Goal: Complete application form: Complete application form

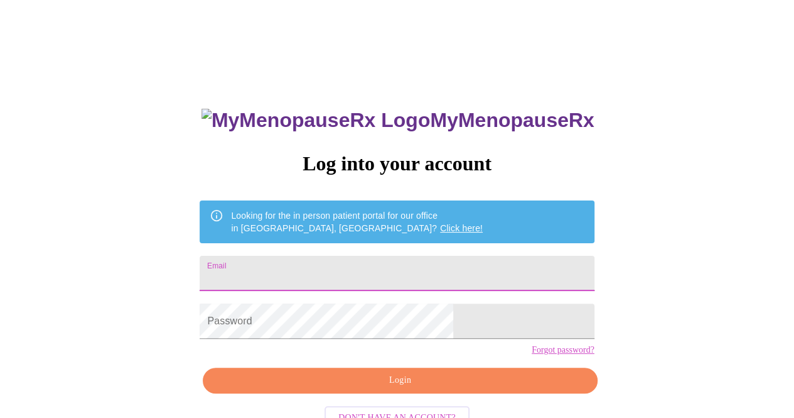
click at [333, 264] on input "Email" at bounding box center [397, 273] width 394 height 35
type input "[EMAIL_ADDRESS][DOMAIN_NAME]"
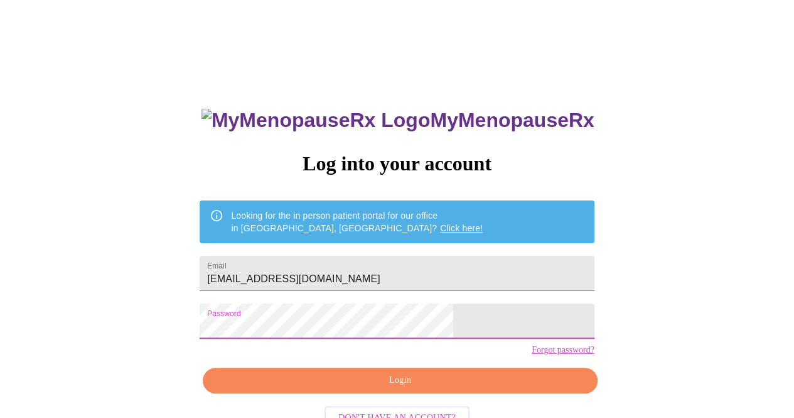
click at [420, 388] on span "Login" at bounding box center [399, 380] width 365 height 16
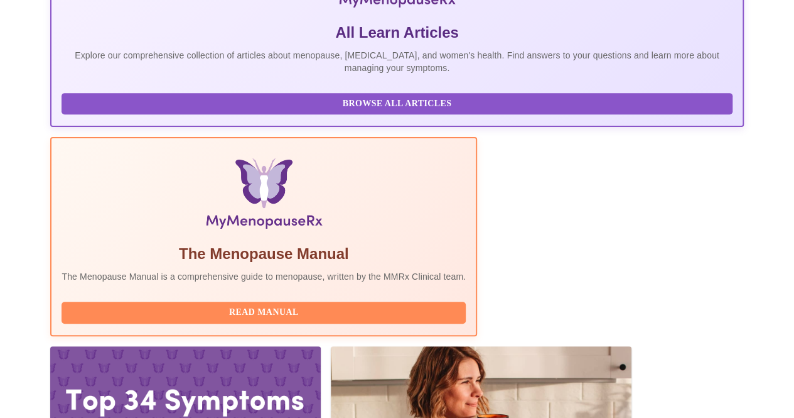
scroll to position [286, 0]
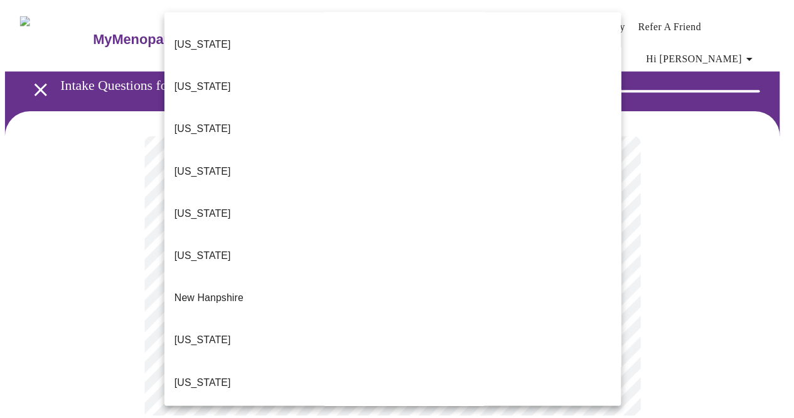
scroll to position [1067, 0]
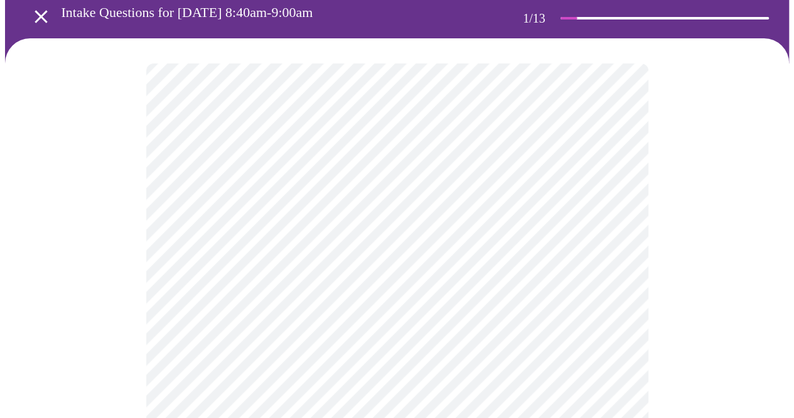
scroll to position [126, 0]
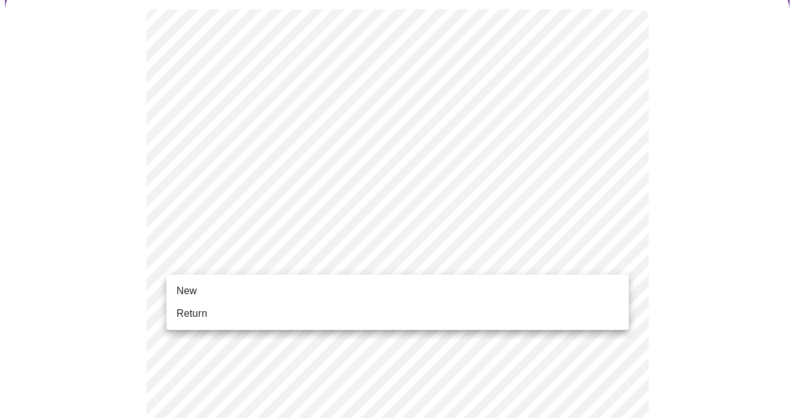
click at [259, 291] on li "New" at bounding box center [397, 290] width 462 height 23
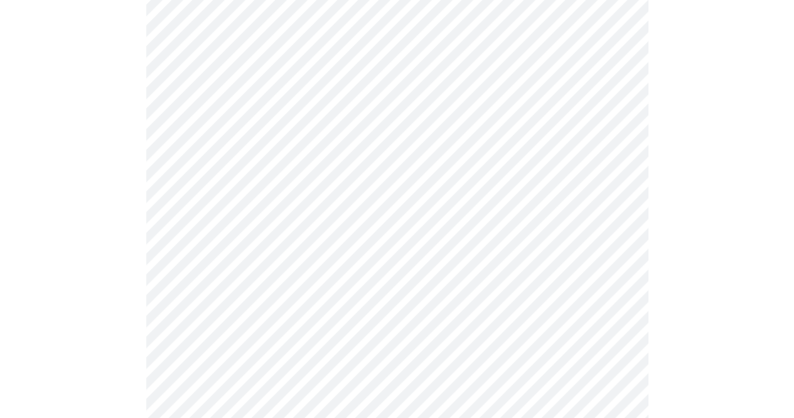
scroll to position [691, 0]
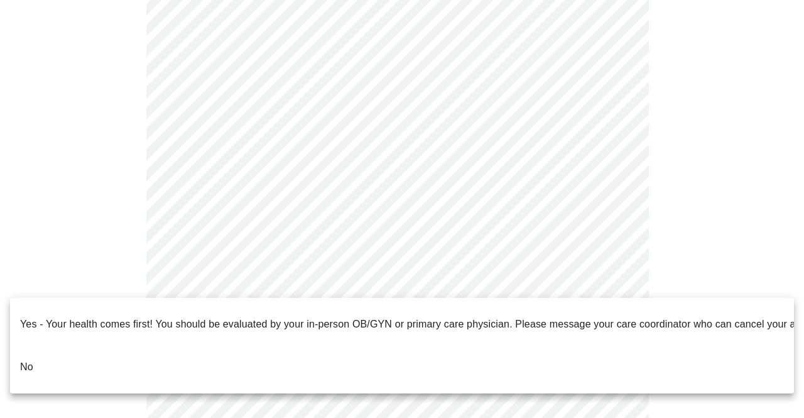
click at [33, 359] on p "No" at bounding box center [26, 366] width 13 height 15
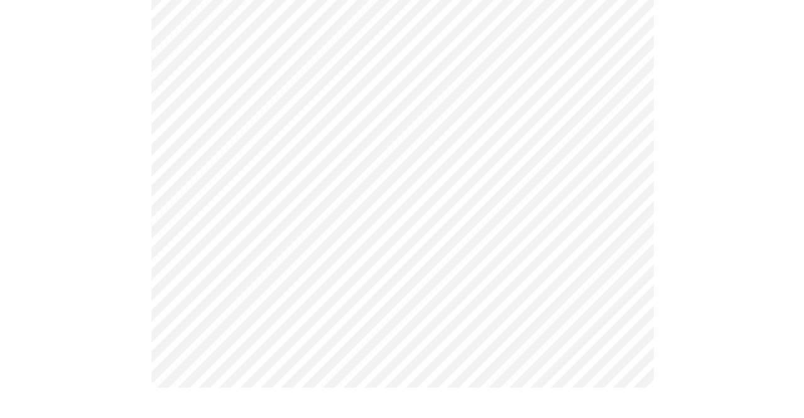
scroll to position [0, 0]
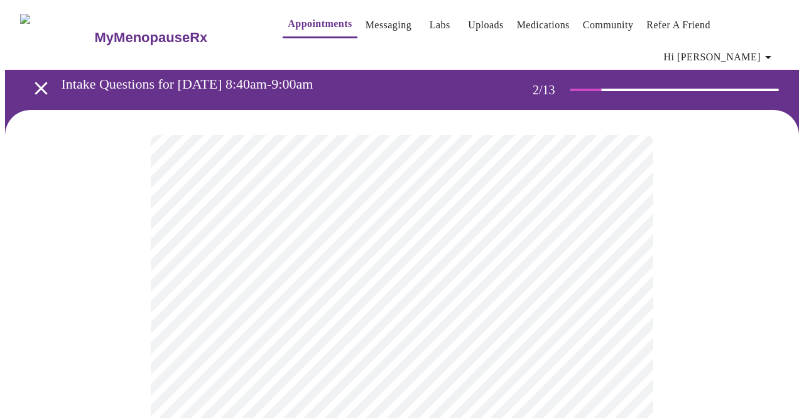
click at [373, 274] on body "MyMenopauseRx Appointments Messaging Labs Uploads Medications Community Refer a…" at bounding box center [402, 391] width 794 height 772
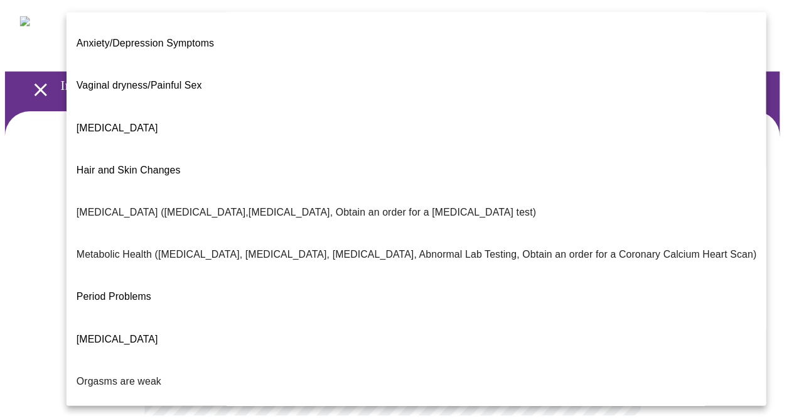
scroll to position [232, 0]
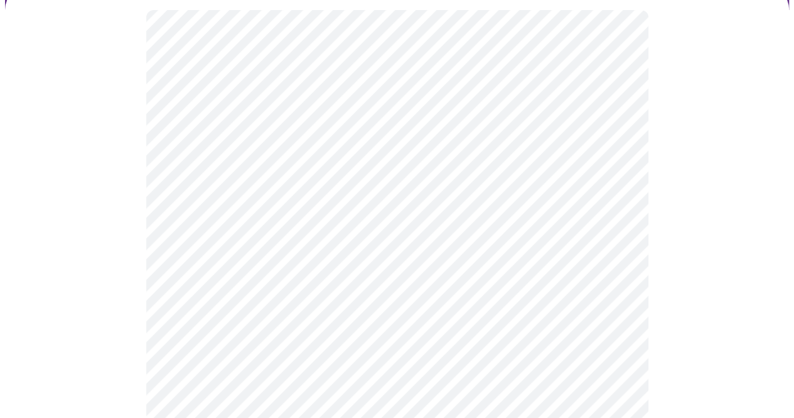
scroll to position [126, 0]
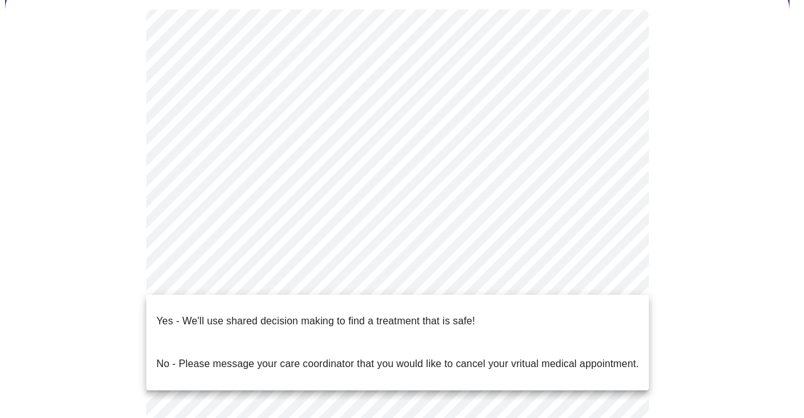
click at [523, 282] on body "MyMenopauseRx Appointments Messaging Labs Uploads Medications Community Refer a…" at bounding box center [402, 261] width 794 height 764
click at [428, 313] on p "Yes - We'll use shared decision making to find a treatment that is safe!" at bounding box center [315, 320] width 318 height 15
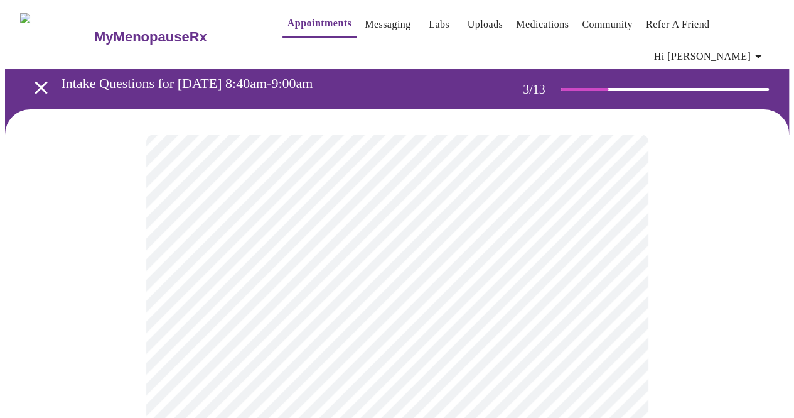
scroll to position [0, 0]
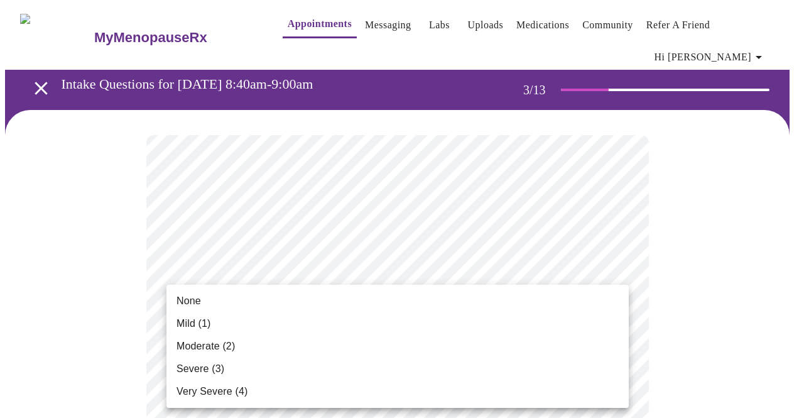
click at [455, 332] on li "Mild (1)" at bounding box center [397, 323] width 462 height 23
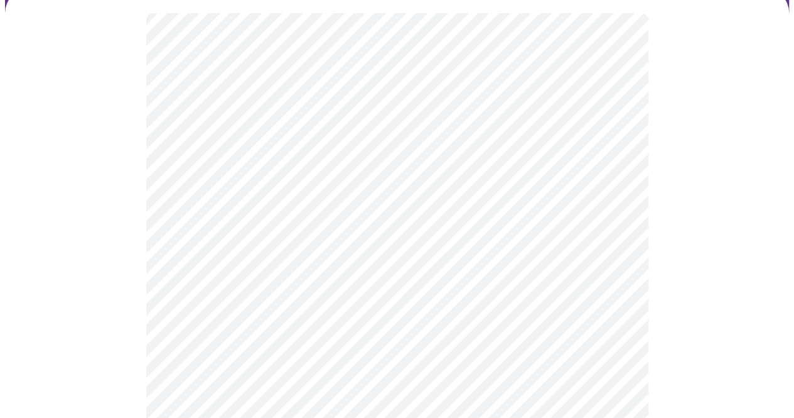
scroll to position [126, 0]
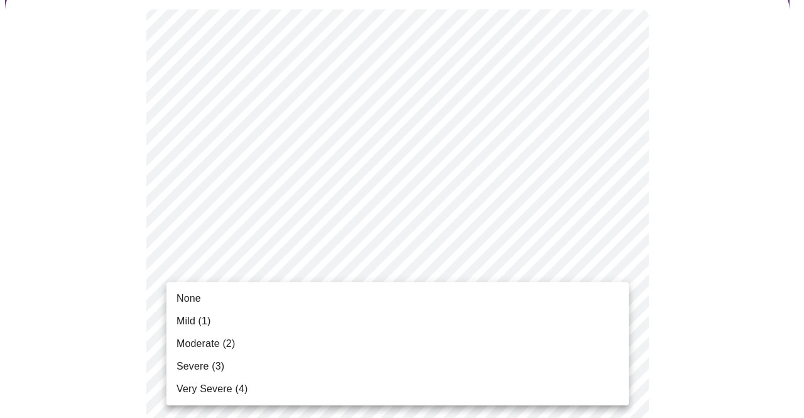
click at [343, 320] on li "Mild (1)" at bounding box center [397, 321] width 462 height 23
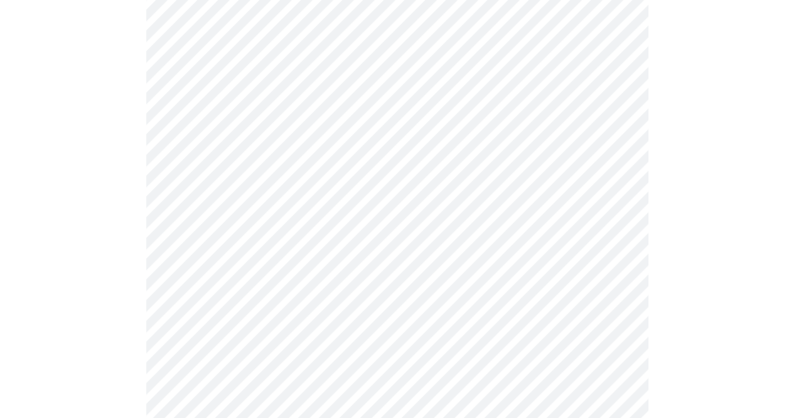
scroll to position [251, 0]
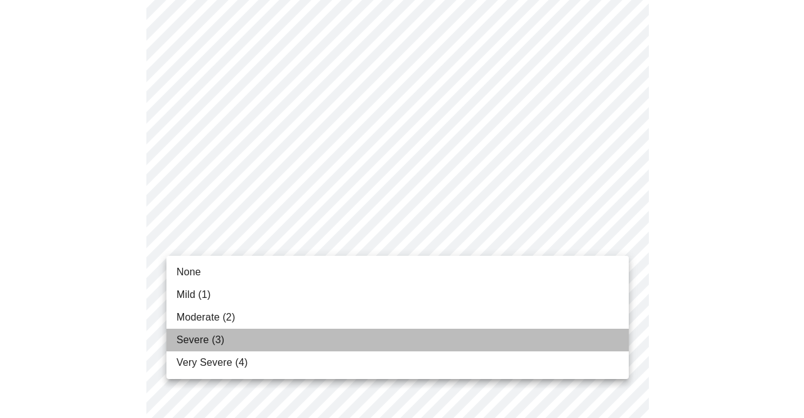
click at [269, 348] on li "Severe (3)" at bounding box center [397, 339] width 462 height 23
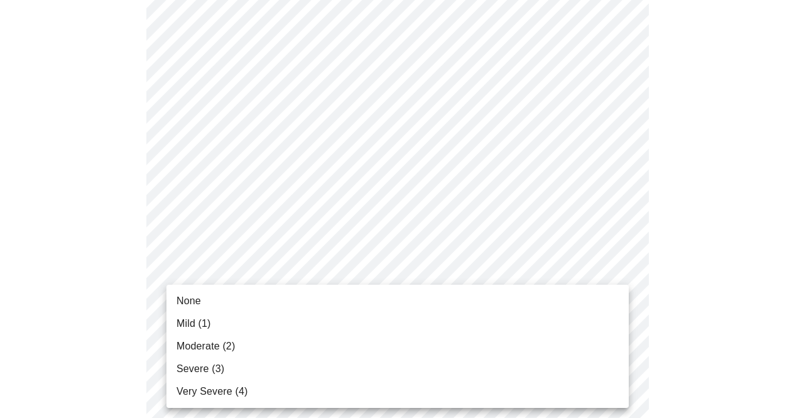
click at [320, 370] on li "Severe (3)" at bounding box center [397, 368] width 462 height 23
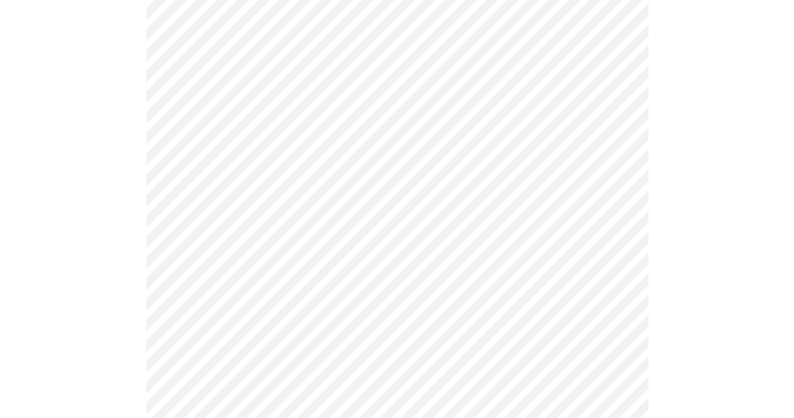
scroll to position [377, 0]
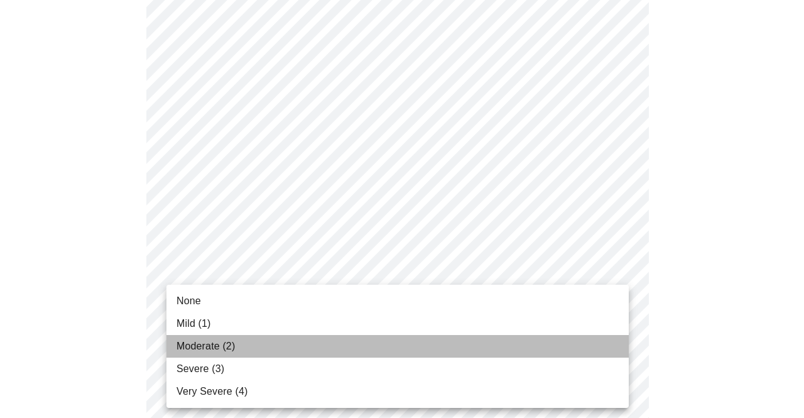
click at [325, 354] on li "Moderate (2)" at bounding box center [397, 346] width 462 height 23
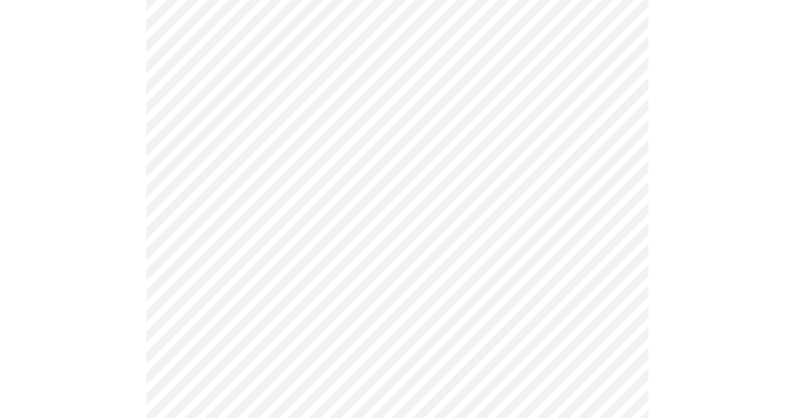
scroll to position [565, 0]
click at [593, 191] on body "MyMenopauseRx Appointments Messaging Labs Uploads Medications Community Refer a…" at bounding box center [402, 240] width 794 height 1600
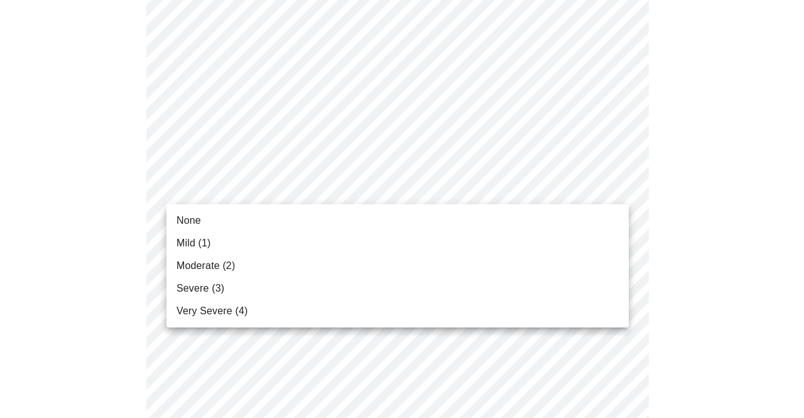
click at [313, 261] on li "Moderate (2)" at bounding box center [397, 265] width 462 height 23
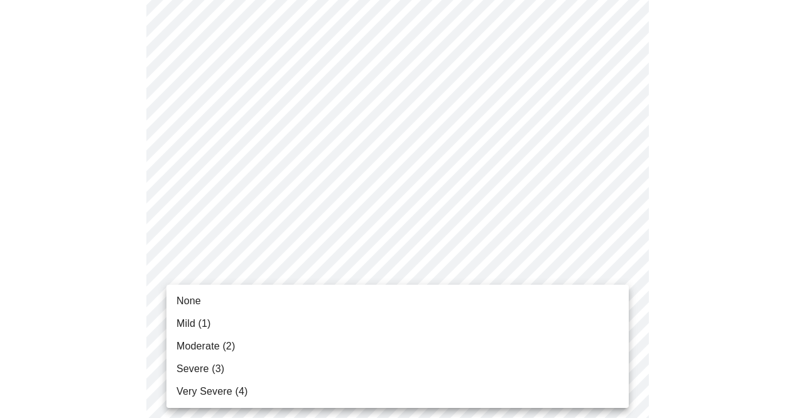
click at [608, 297] on body "MyMenopauseRx Appointments Messaging Labs Uploads Medications Community Refer a…" at bounding box center [402, 231] width 794 height 1582
click at [540, 352] on li "Moderate (2)" at bounding box center [397, 346] width 462 height 23
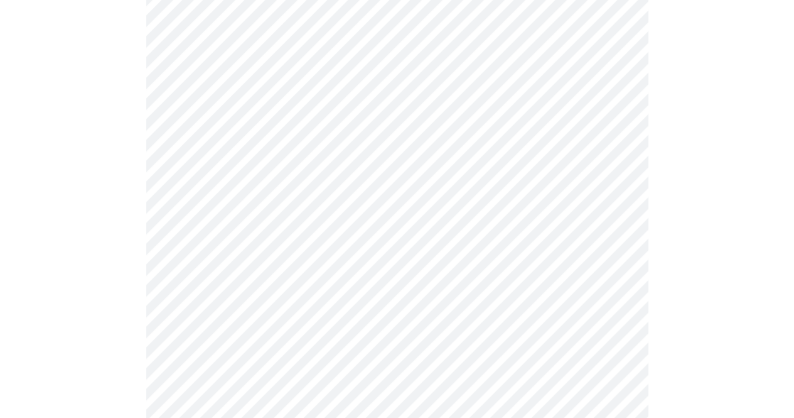
scroll to position [691, 0]
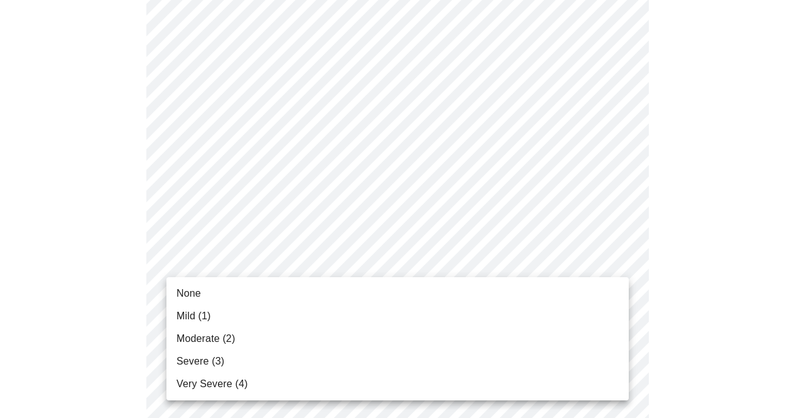
click at [594, 263] on body "MyMenopauseRx Appointments Messaging Labs Uploads Medications Community Refer a…" at bounding box center [402, 96] width 794 height 1565
drag, startPoint x: 201, startPoint y: 356, endPoint x: 195, endPoint y: 354, distance: 6.8
click at [197, 355] on span "Severe (3)" at bounding box center [200, 361] width 48 height 15
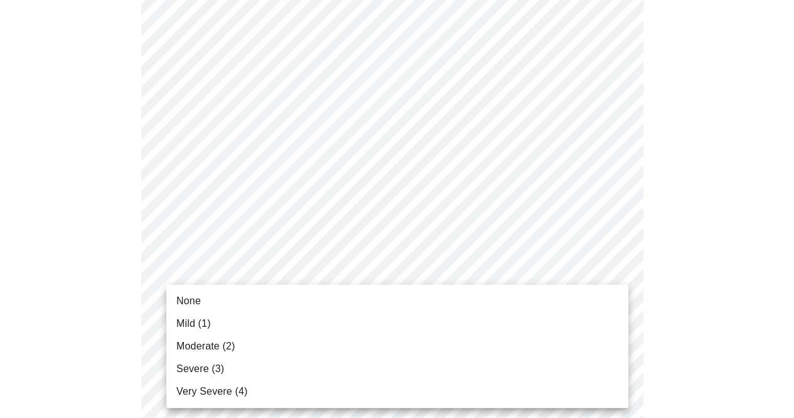
click at [408, 357] on body "MyMenopauseRx Appointments Messaging Labs Uploads Medications Community Refer a…" at bounding box center [397, 87] width 784 height 1547
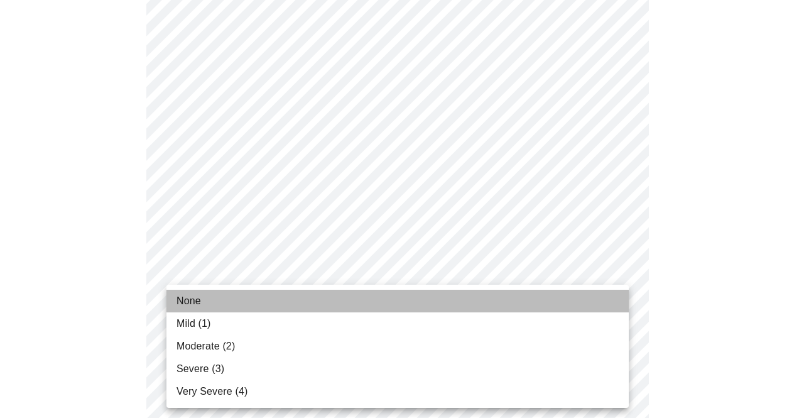
click at [196, 303] on span "None" at bounding box center [188, 300] width 24 height 15
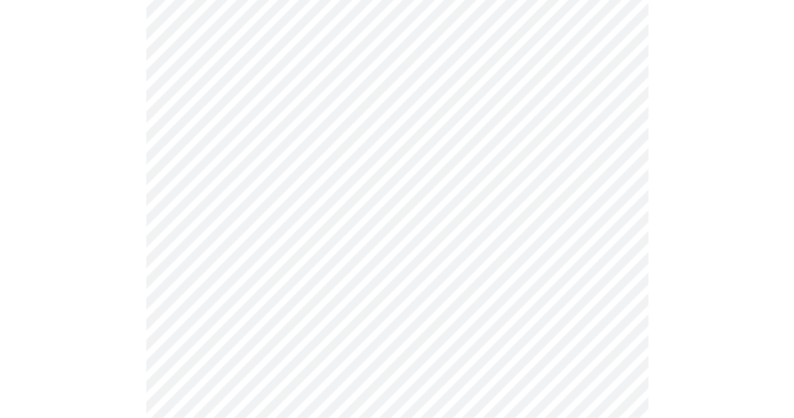
scroll to position [879, 0]
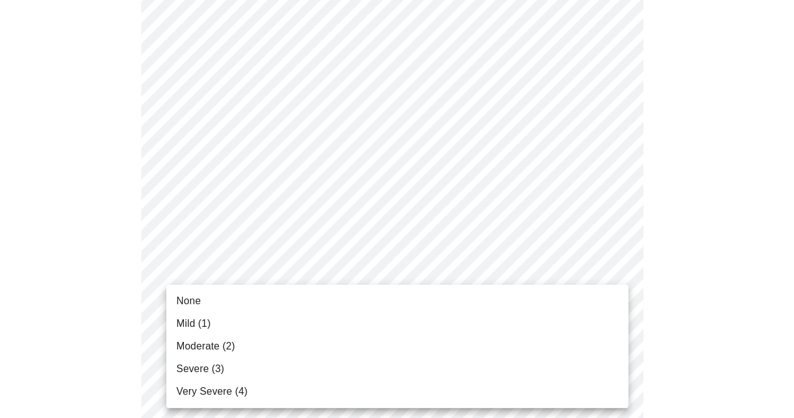
click at [203, 328] on span "Mild (1)" at bounding box center [193, 323] width 35 height 15
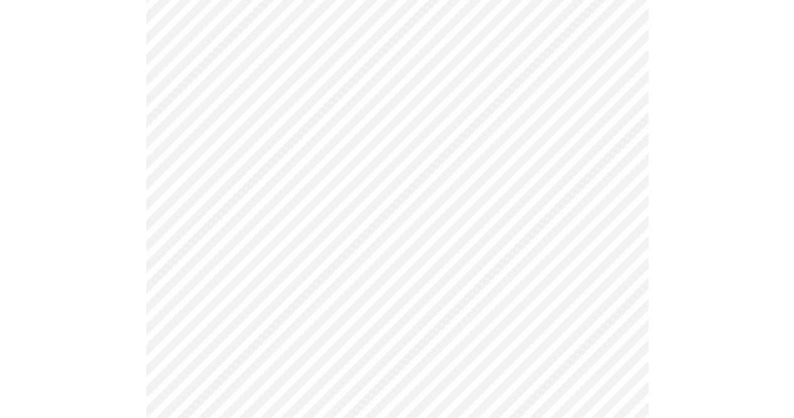
scroll to position [942, 0]
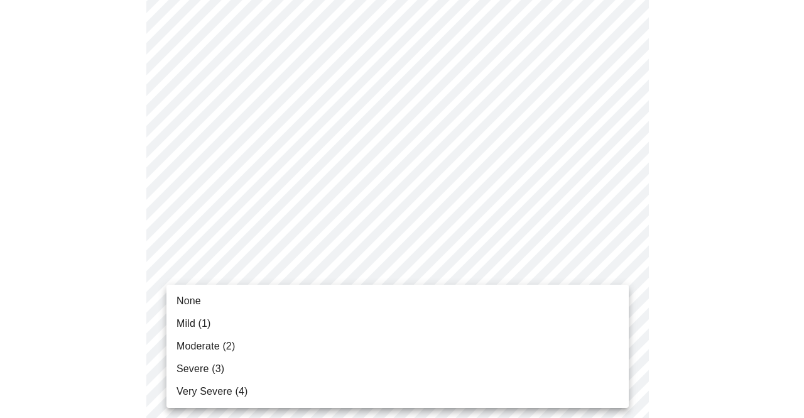
click at [236, 329] on li "Mild (1)" at bounding box center [397, 323] width 462 height 23
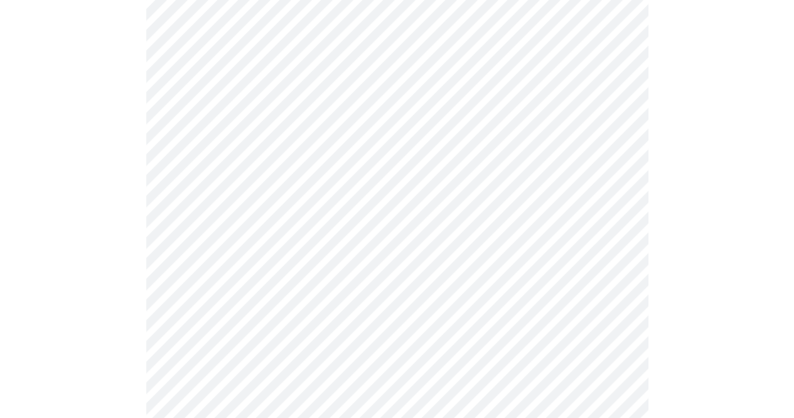
scroll to position [691, 0]
click at [602, 165] on body "MyMenopauseRx Appointments Messaging Labs Uploads Medications Community Refer a…" at bounding box center [402, 61] width 794 height 1494
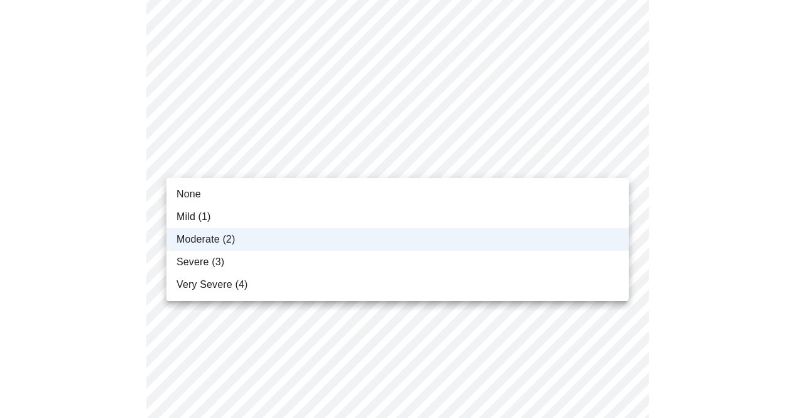
click at [249, 262] on li "Severe (3)" at bounding box center [397, 262] width 462 height 23
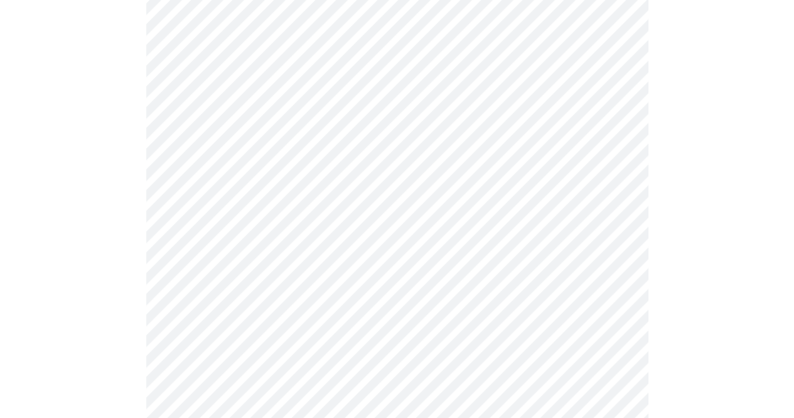
scroll to position [565, 0]
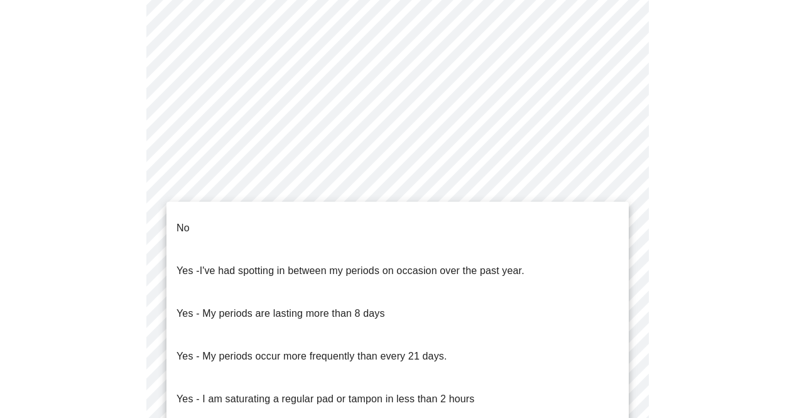
click at [446, 210] on body "MyMenopauseRx Appointments Messaging Labs Uploads Medications Community Refer a…" at bounding box center [402, 67] width 794 height 1255
click at [242, 222] on li "No" at bounding box center [397, 228] width 462 height 43
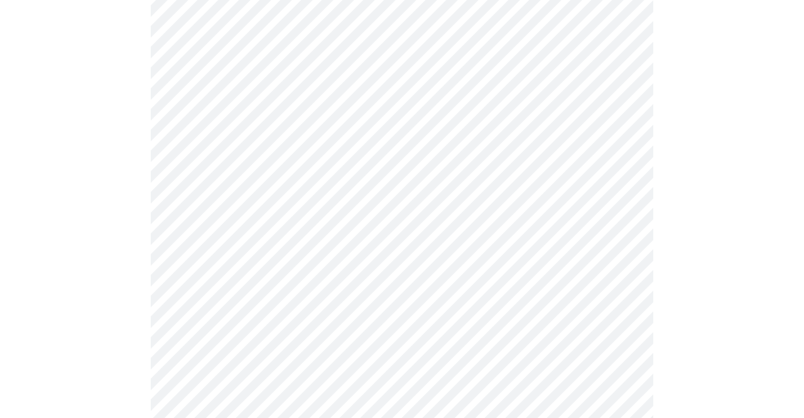
click at [504, 310] on body "MyMenopauseRx Appointments Messaging Labs Uploads Medications Community Refer a…" at bounding box center [402, 64] width 794 height 1248
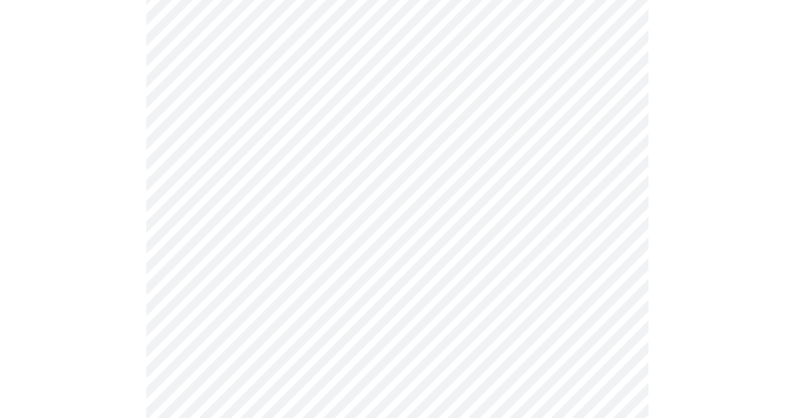
scroll to position [691, 0]
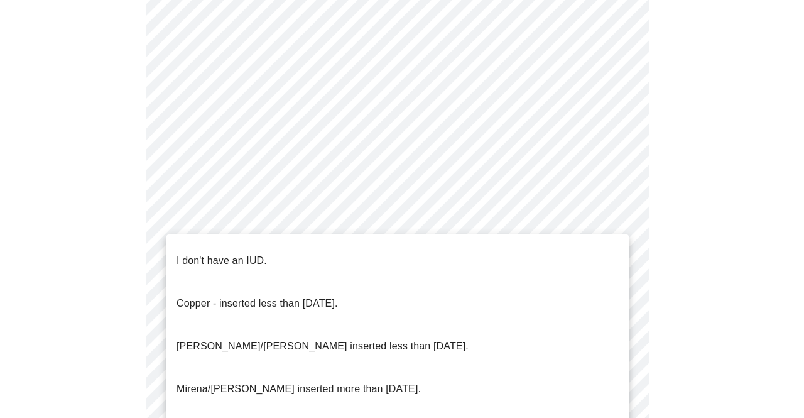
click at [329, 258] on li "I don't have an IUD." at bounding box center [397, 260] width 462 height 43
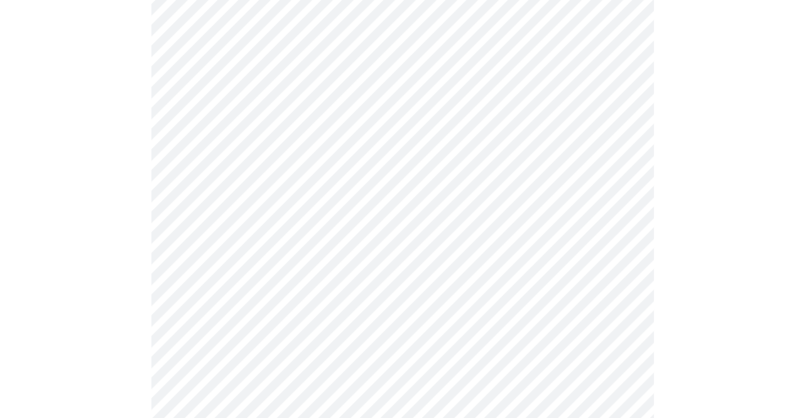
scroll to position [815, 0]
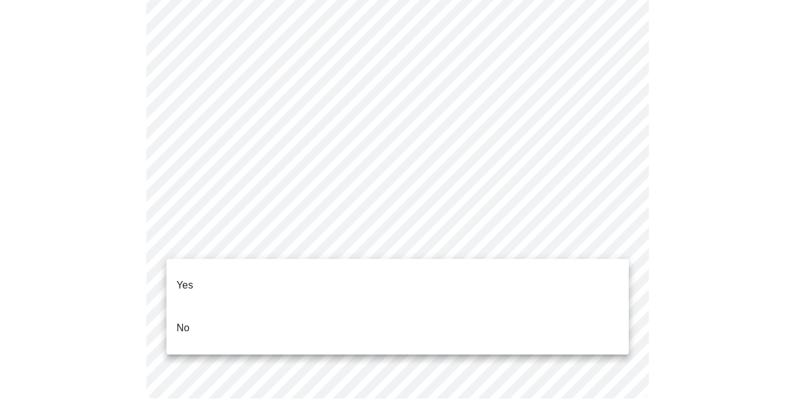
click at [494, 276] on li "Yes" at bounding box center [397, 285] width 462 height 43
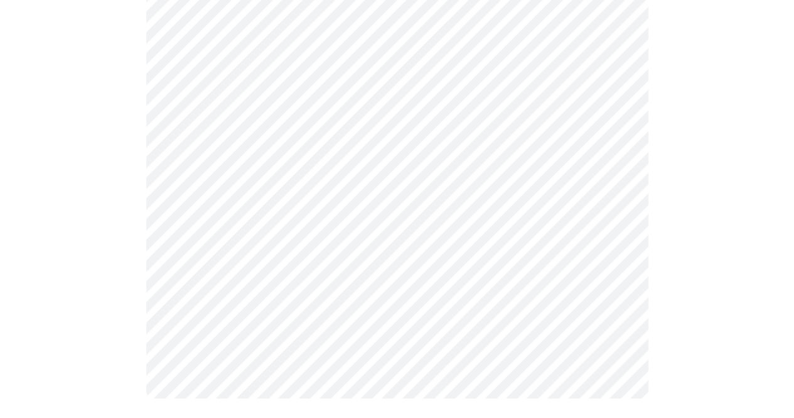
scroll to position [0, 0]
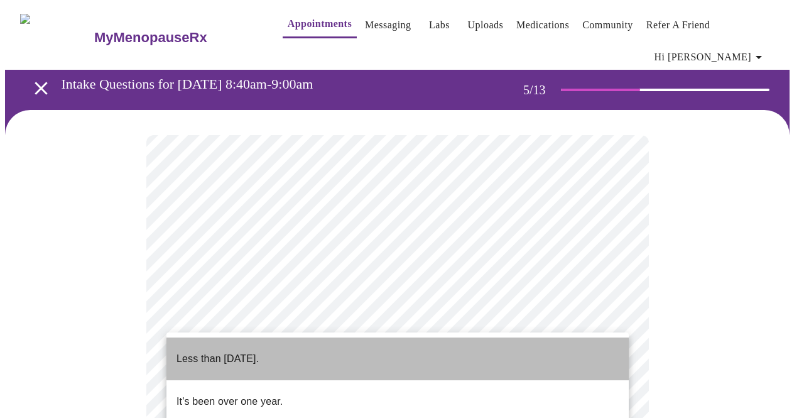
click at [404, 357] on li "Less than [DATE]." at bounding box center [397, 358] width 462 height 43
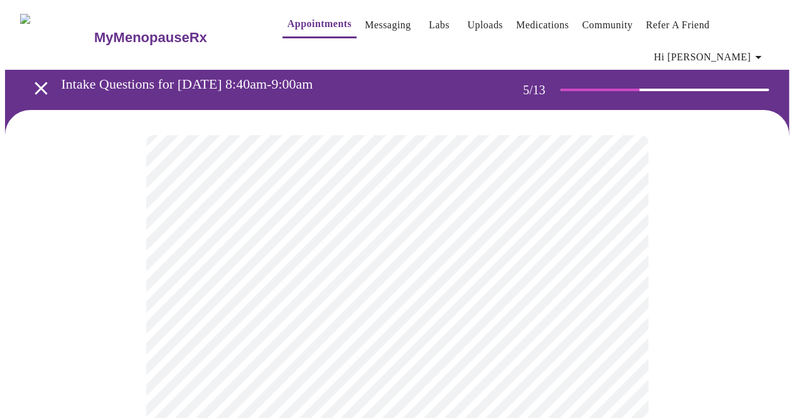
scroll to position [188, 0]
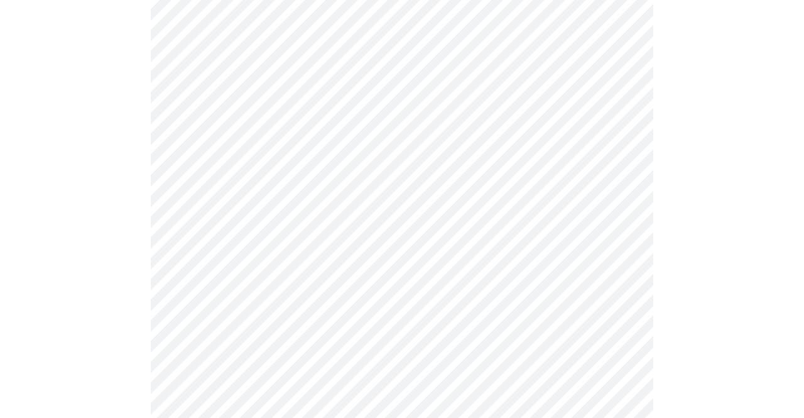
click at [575, 263] on body "MyMenopauseRx Appointments Messaging Labs Uploads Medications Community Refer a…" at bounding box center [402, 330] width 794 height 1027
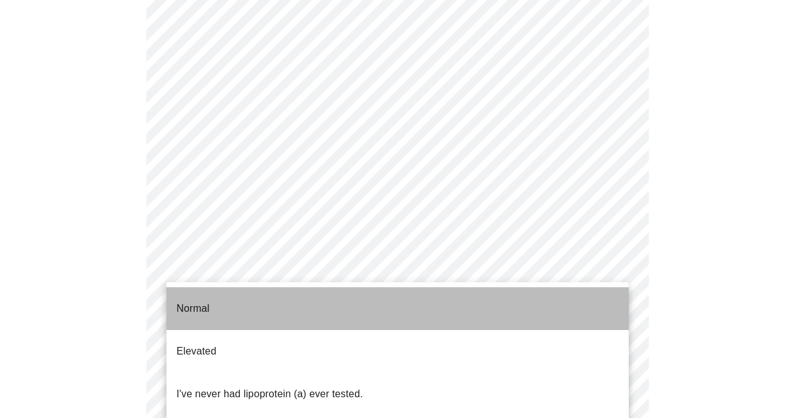
click at [560, 301] on li "Normal" at bounding box center [397, 308] width 462 height 43
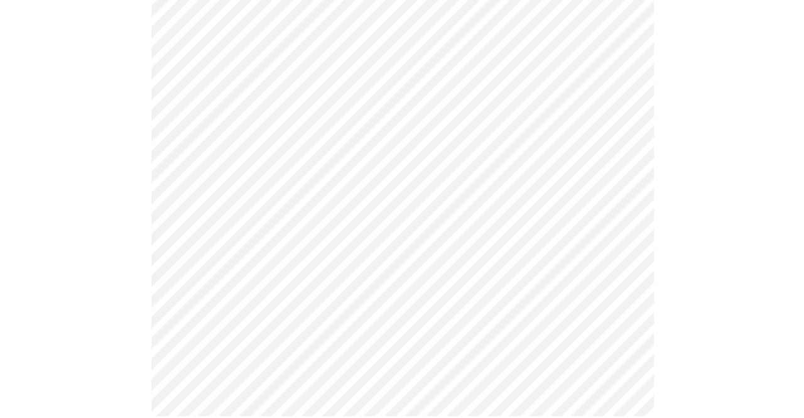
scroll to position [0, 0]
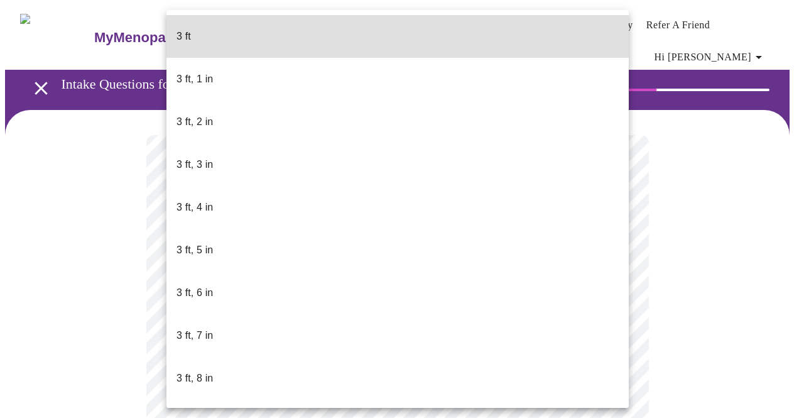
click at [374, 376] on body "MyMenopauseRx Appointments Messaging Labs Uploads Medications Community Refer a…" at bounding box center [402, 349] width 794 height 688
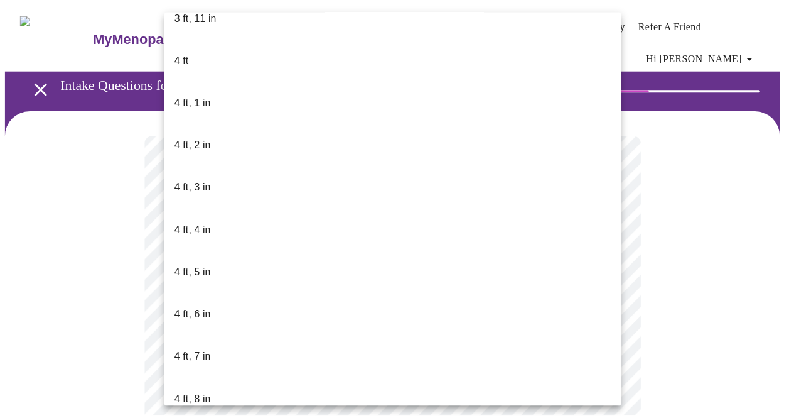
scroll to position [691, 0]
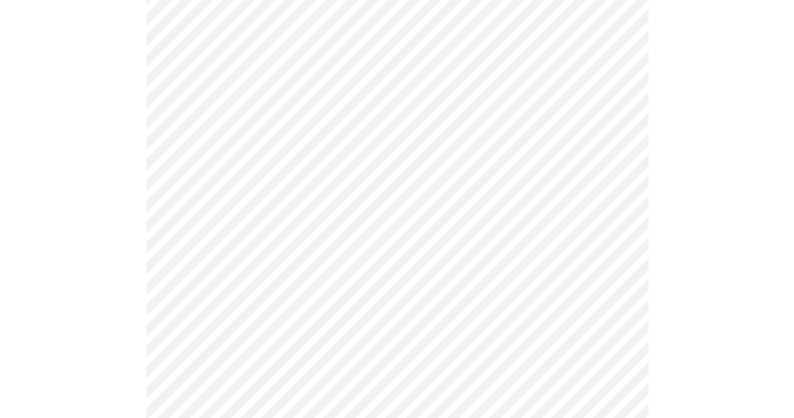
scroll to position [3202, 0]
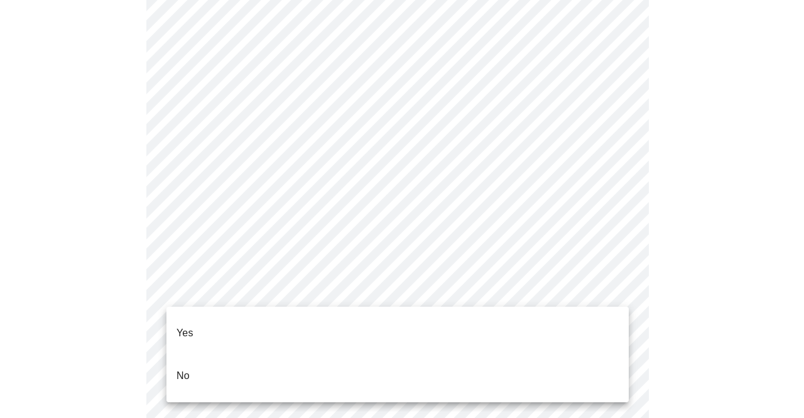
click at [208, 362] on li "No" at bounding box center [397, 375] width 462 height 43
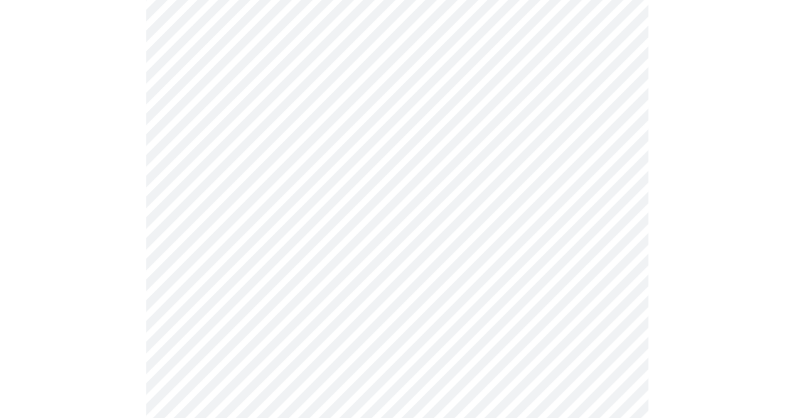
scroll to position [691, 0]
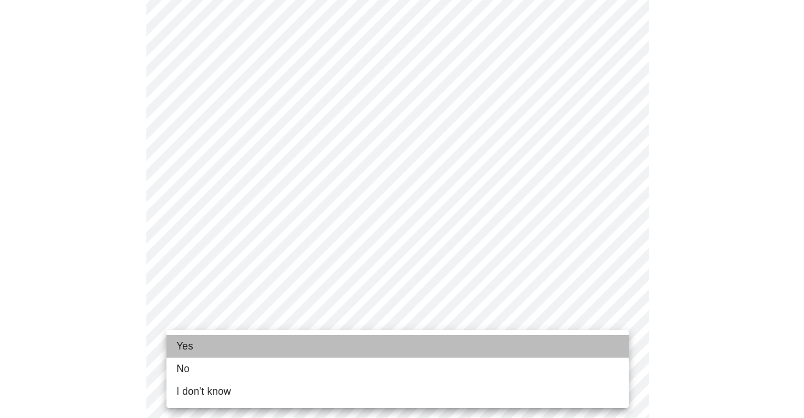
click at [225, 345] on li "Yes" at bounding box center [397, 346] width 462 height 23
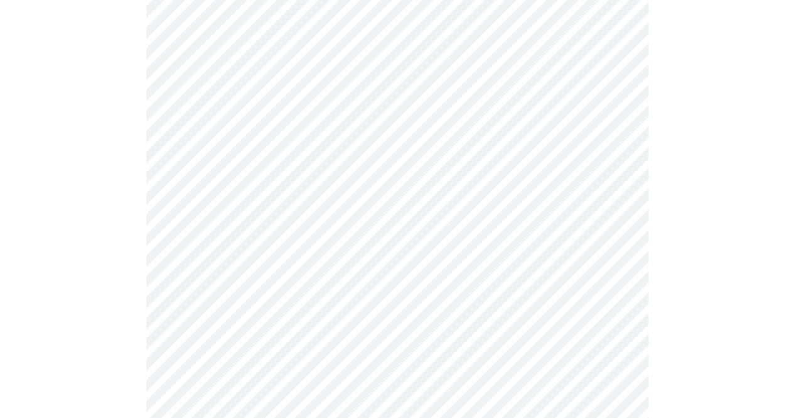
scroll to position [0, 0]
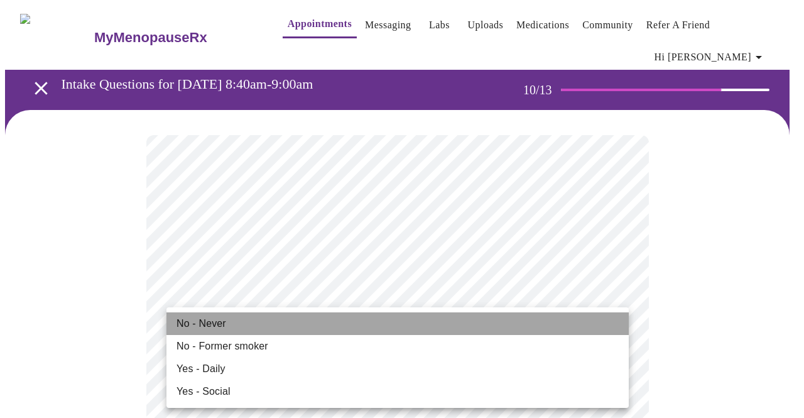
click at [264, 322] on li "No - Never" at bounding box center [397, 323] width 462 height 23
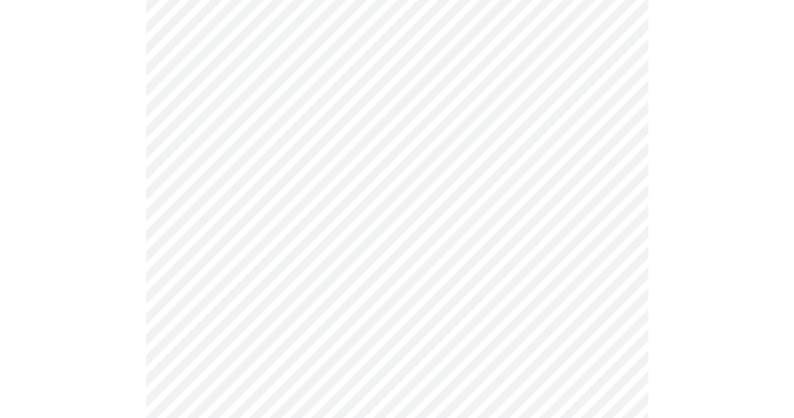
scroll to position [1005, 0]
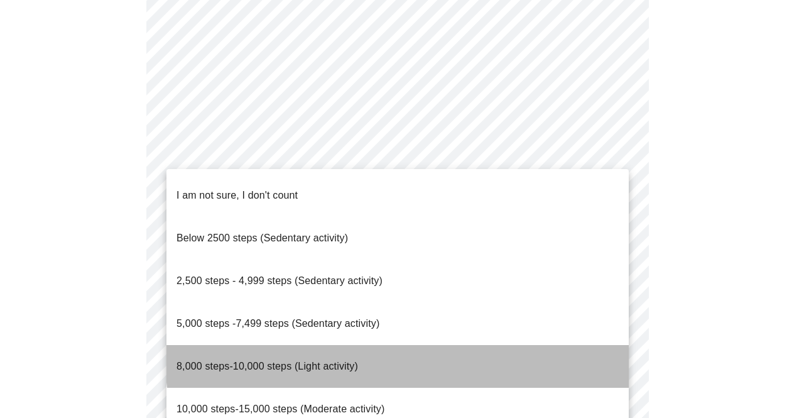
click at [446, 345] on li "8,000 steps-10,000 steps (Light activity)" at bounding box center [397, 366] width 462 height 43
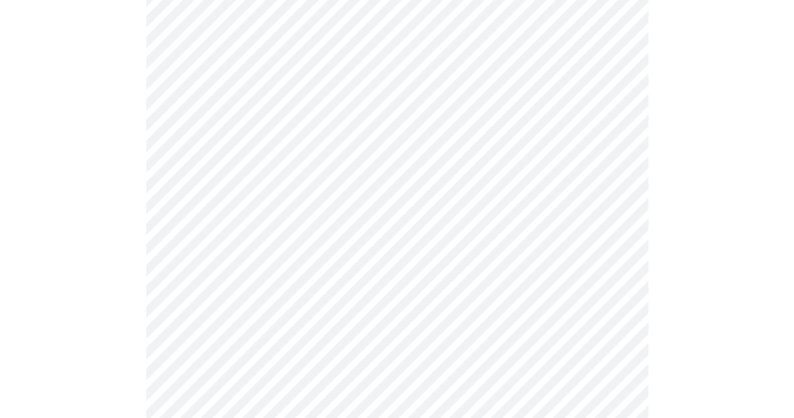
scroll to position [1130, 0]
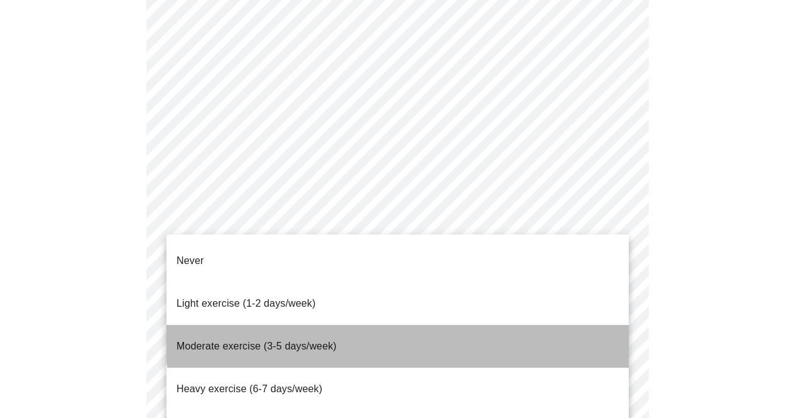
click at [462, 325] on li "Moderate exercise (3-5 days/week)" at bounding box center [397, 346] width 462 height 43
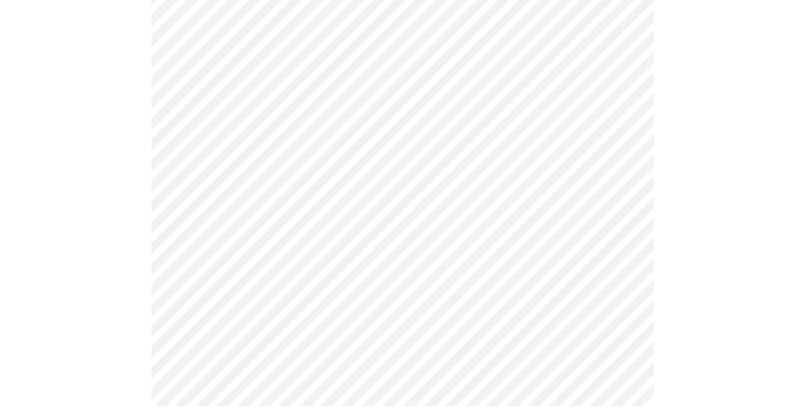
scroll to position [1226, 0]
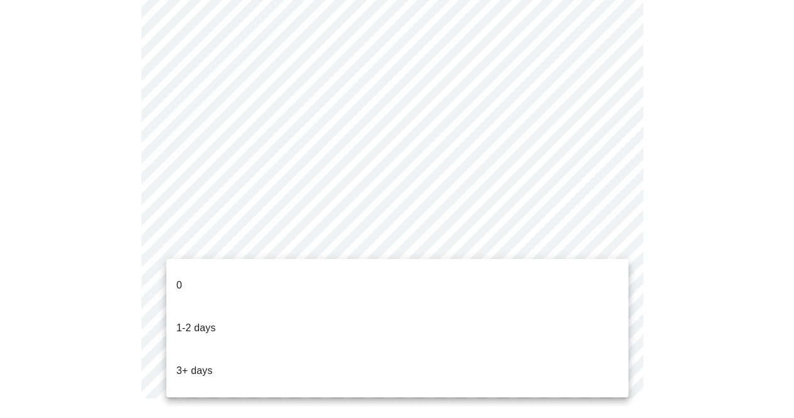
click at [273, 349] on li "3+ days" at bounding box center [397, 370] width 462 height 43
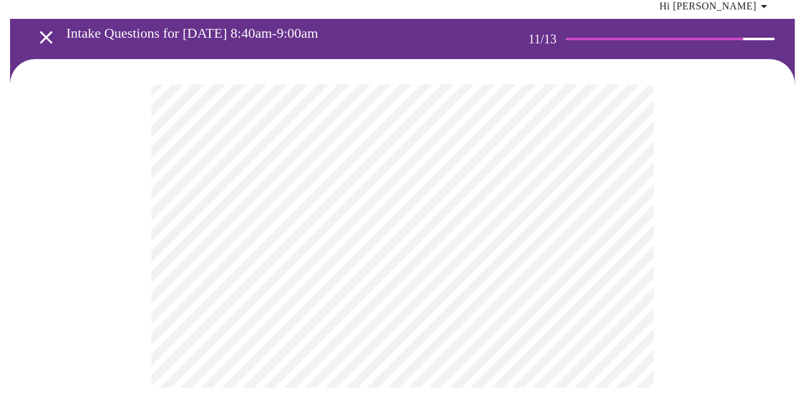
scroll to position [0, 0]
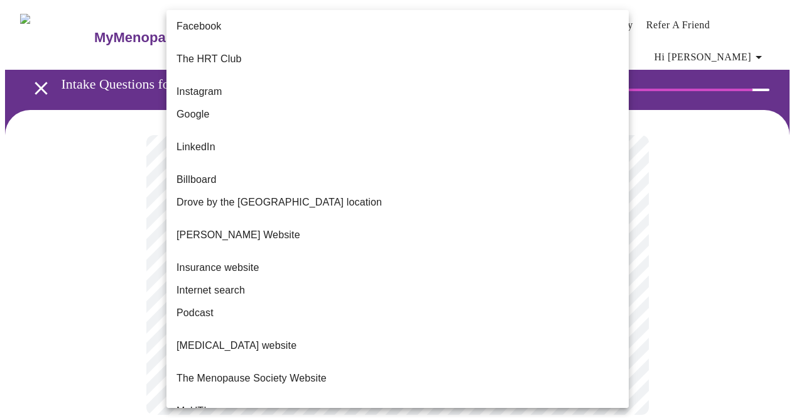
click at [376, 279] on body "MyMenopauseRx Appointments Messaging Labs Uploads Medications Community Refer a…" at bounding box center [402, 222] width 794 height 435
click at [247, 109] on li "Google" at bounding box center [397, 114] width 462 height 23
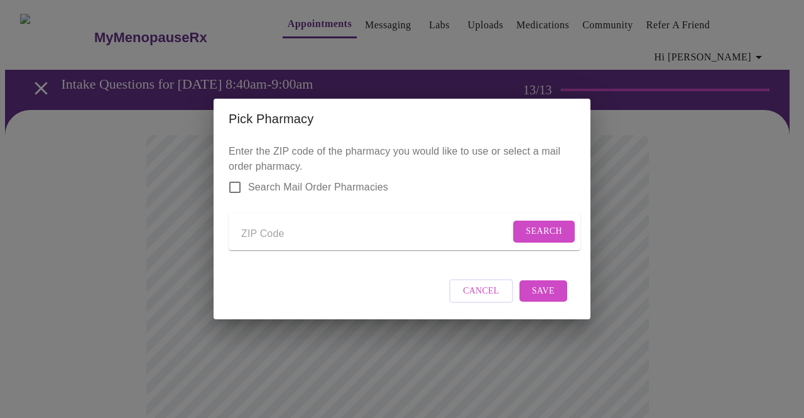
click at [305, 232] on input "Send a message to your care team" at bounding box center [375, 234] width 269 height 20
type input "37129"
click at [543, 225] on span "Search" at bounding box center [544, 232] width 36 height 16
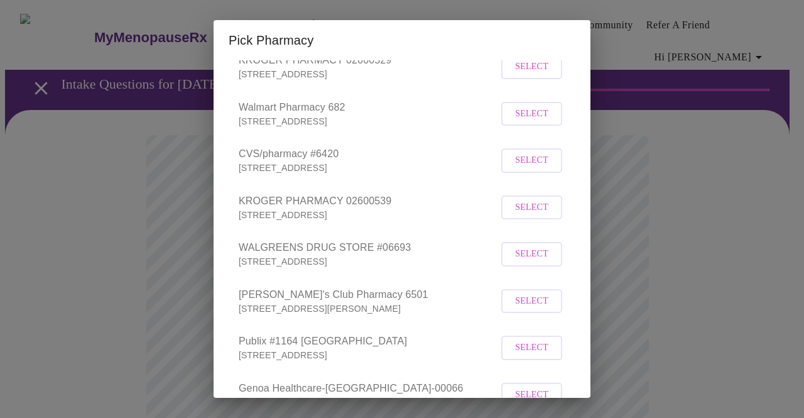
scroll to position [188, 0]
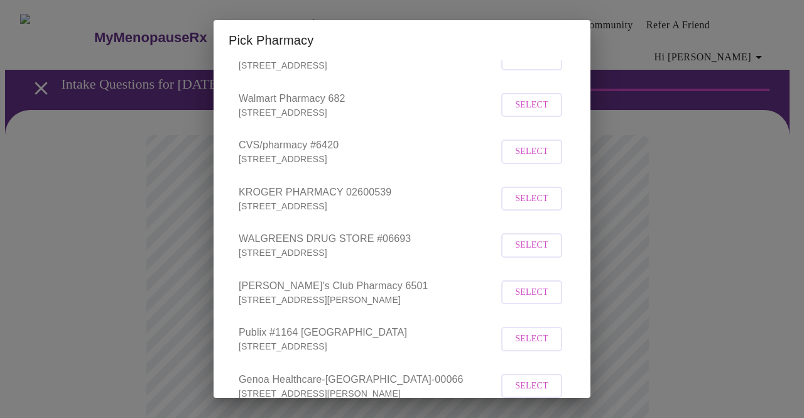
click at [519, 253] on span "Select" at bounding box center [531, 245] width 33 height 16
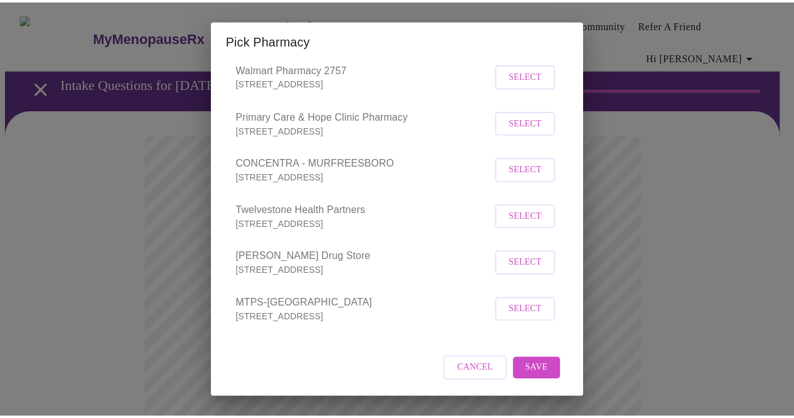
scroll to position [618, 0]
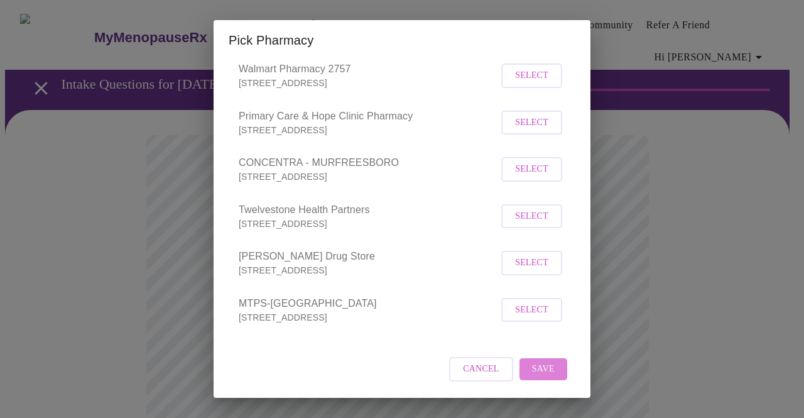
click at [544, 367] on span "Save" at bounding box center [543, 369] width 23 height 16
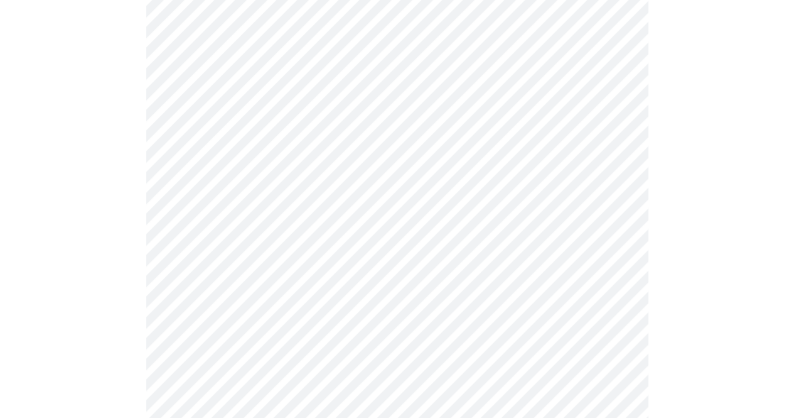
scroll to position [804, 0]
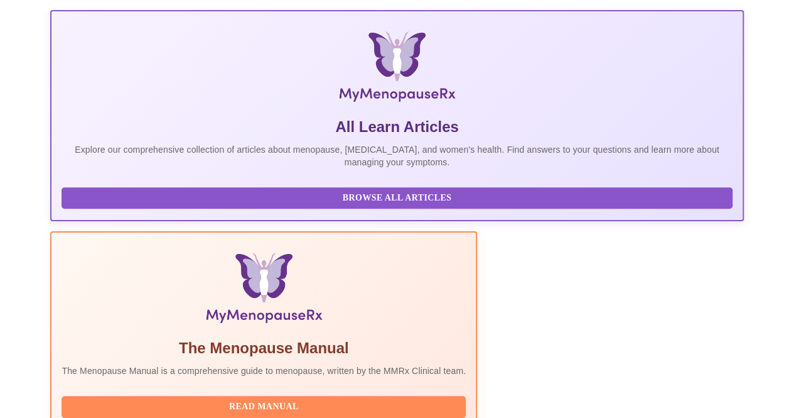
scroll to position [160, 0]
